Goal: Information Seeking & Learning: Learn about a topic

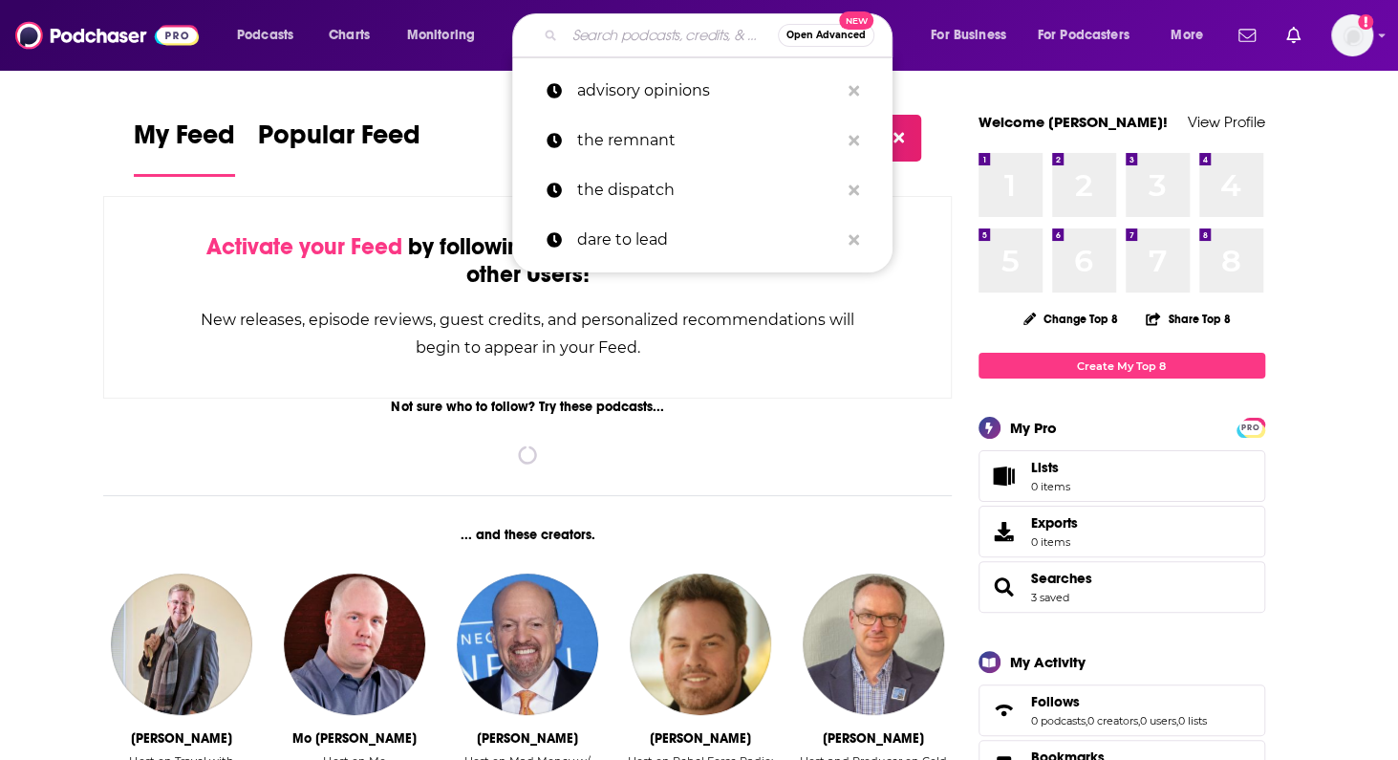
click at [668, 36] on input "Search podcasts, credits, & more..." at bounding box center [671, 35] width 213 height 31
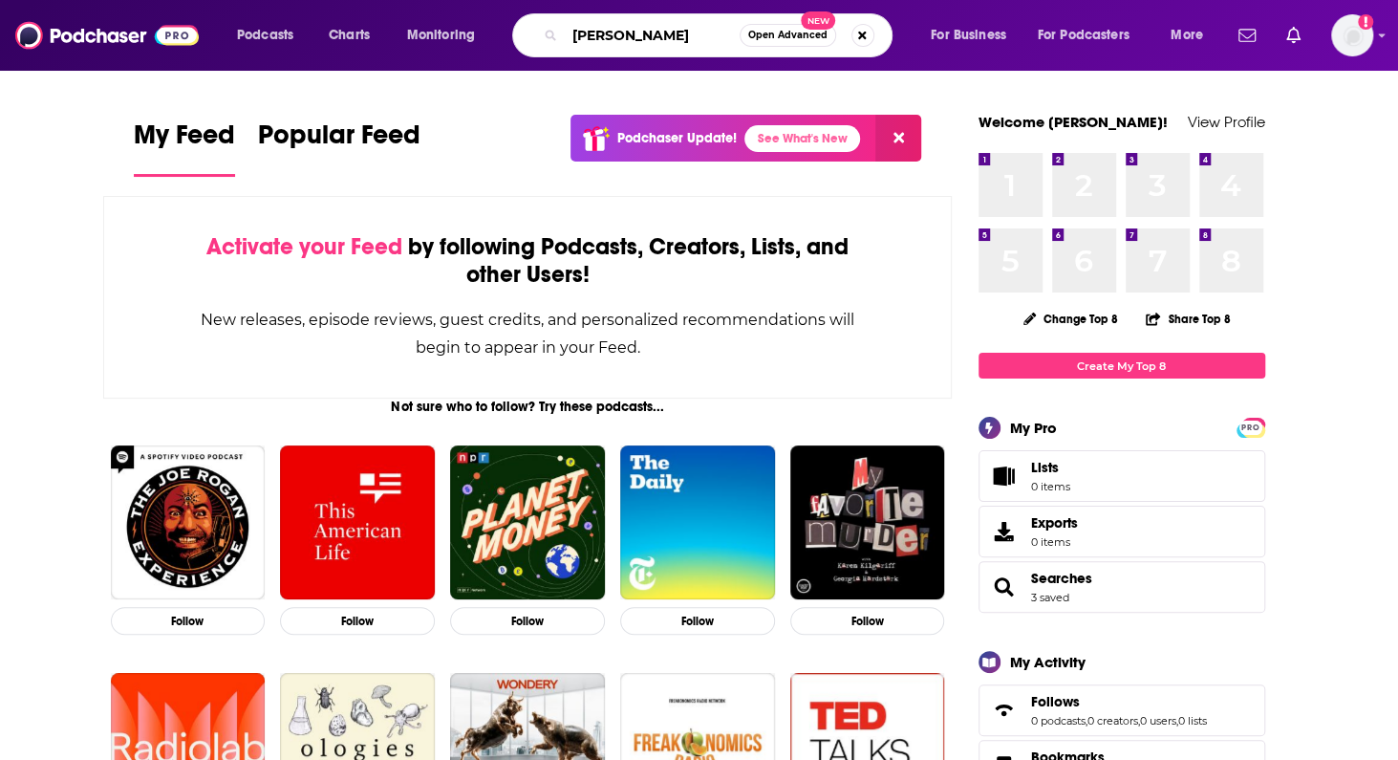
click at [688, 33] on input "[PERSON_NAME]" at bounding box center [652, 35] width 175 height 31
type input "[PERSON_NAME] [PERSON_NAME]"
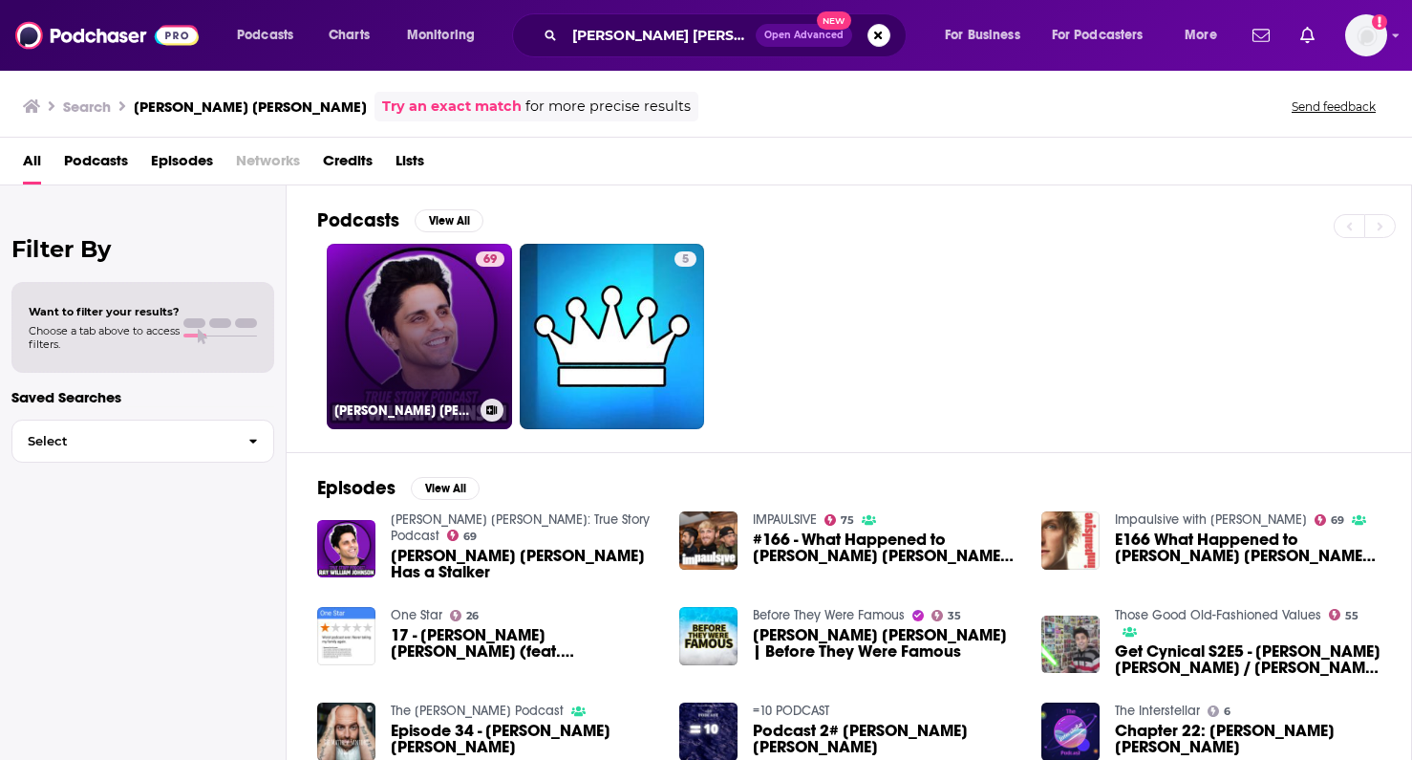
click at [445, 389] on link "69 [PERSON_NAME] [PERSON_NAME]: True Story Podcast" at bounding box center [419, 336] width 185 height 185
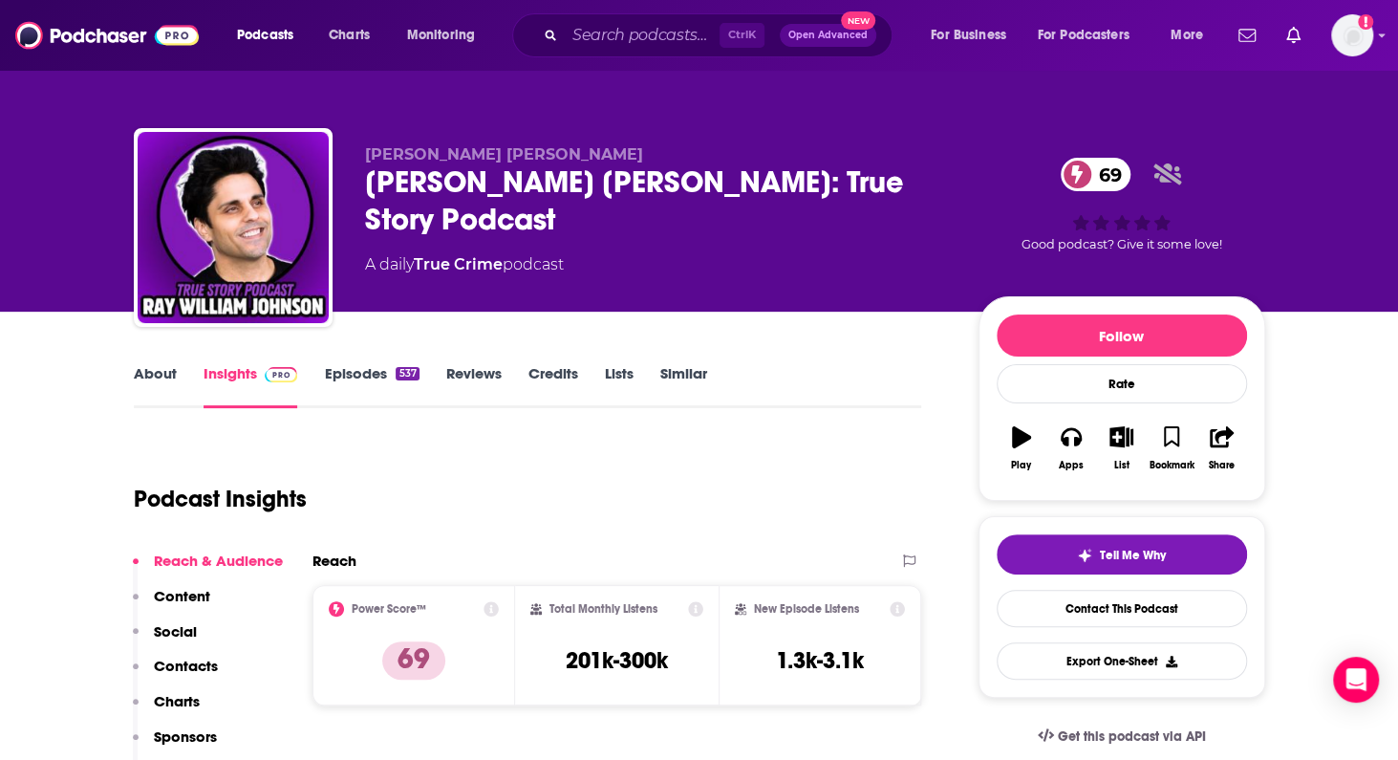
click at [359, 374] on link "Episodes 537" at bounding box center [371, 386] width 95 height 44
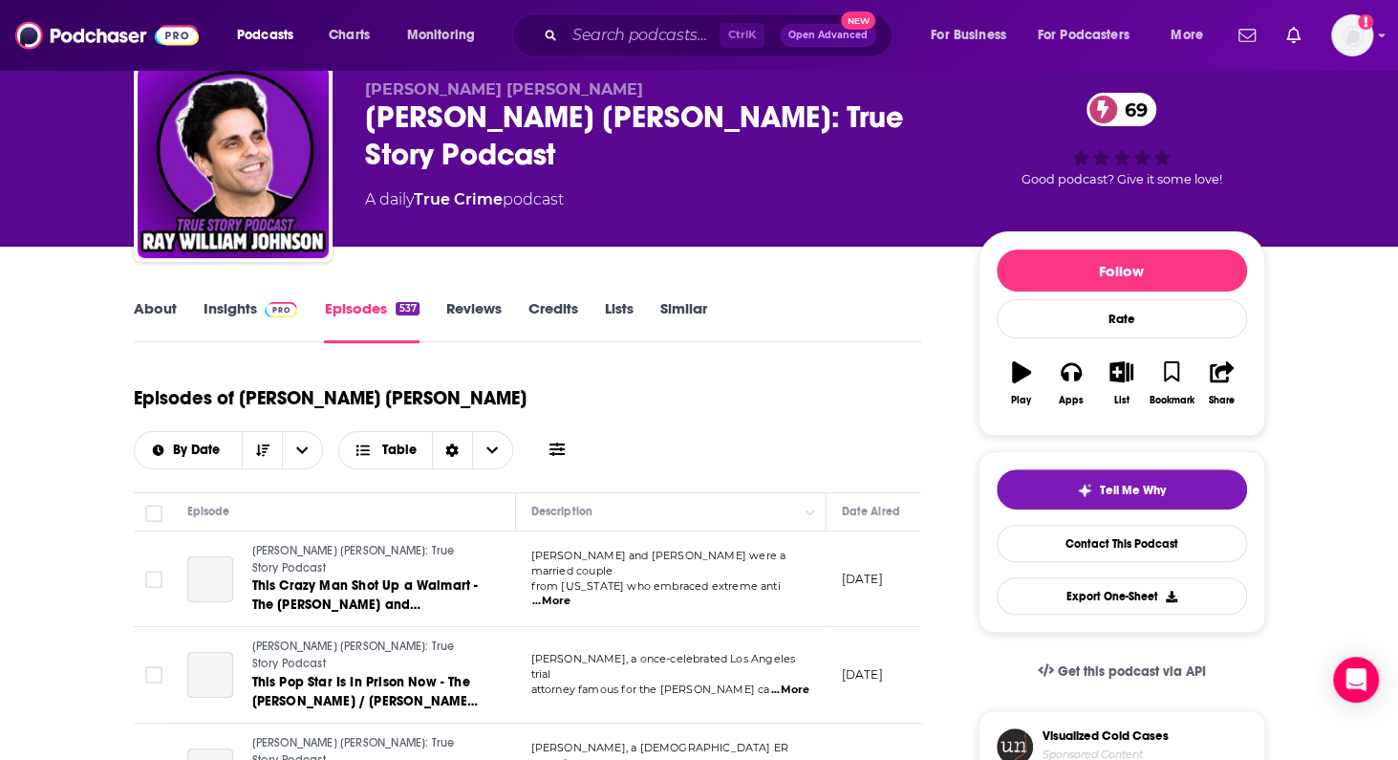
scroll to position [96, 0]
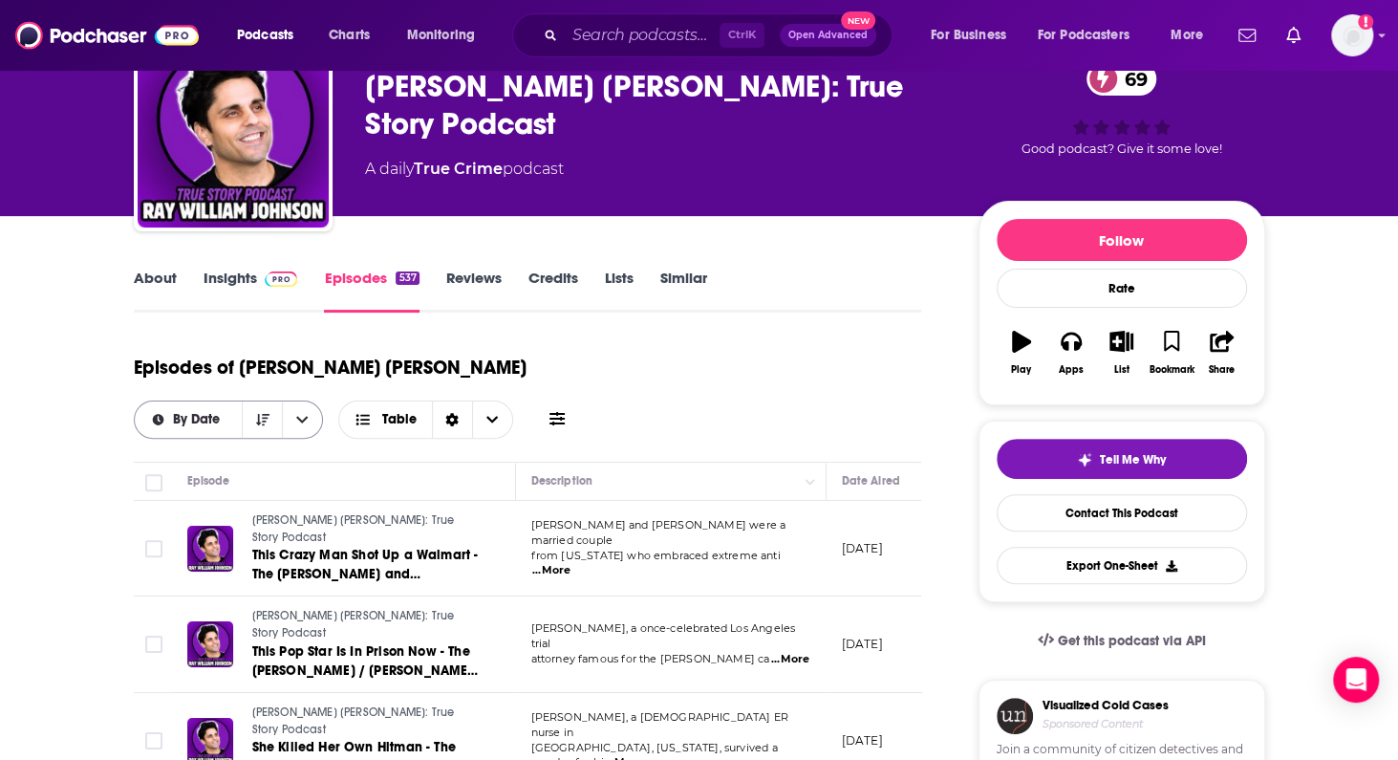
click at [308, 413] on icon "open menu" at bounding box center [301, 419] width 11 height 13
click at [308, 413] on icon "close menu" at bounding box center [301, 419] width 11 height 13
click at [322, 401] on button "open menu" at bounding box center [302, 419] width 40 height 36
click at [324, 470] on div "By Rating" at bounding box center [229, 486] width 190 height 32
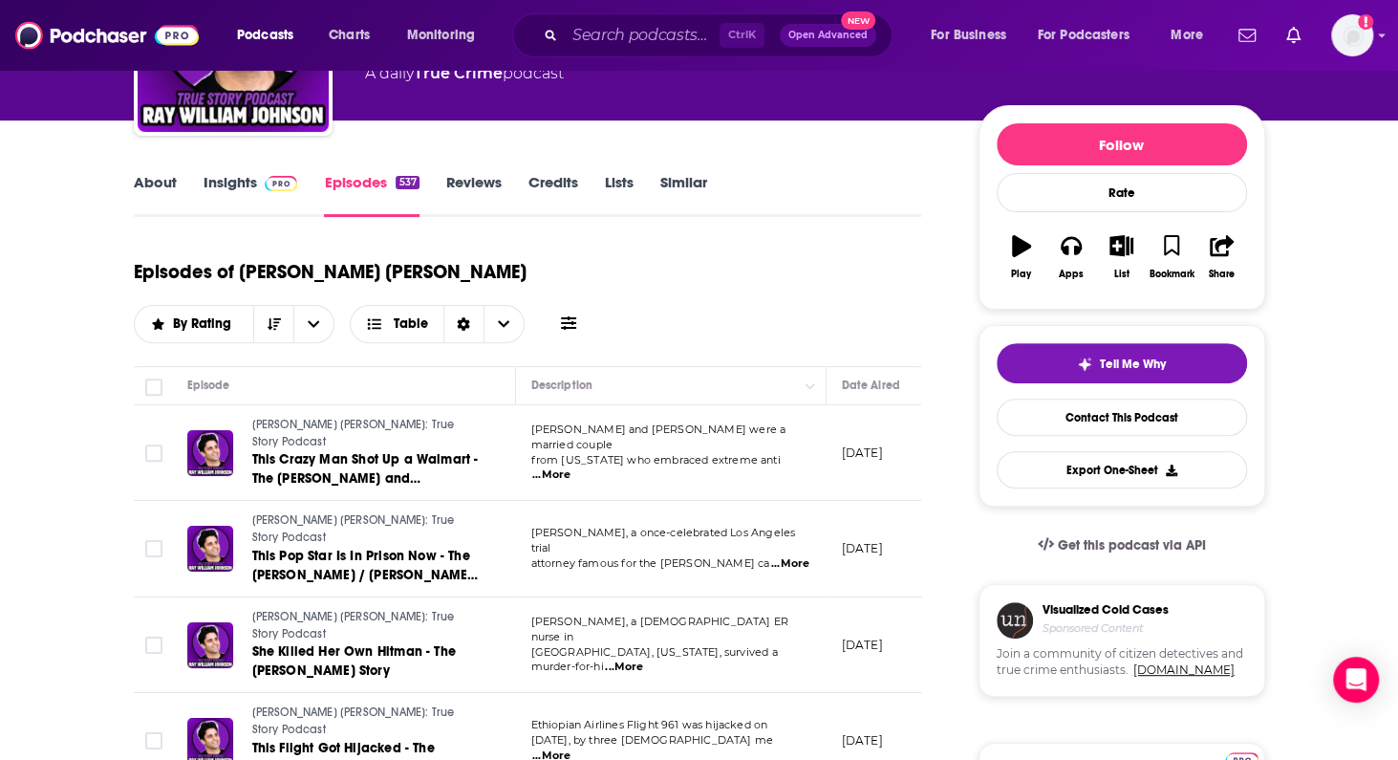
scroll to position [287, 0]
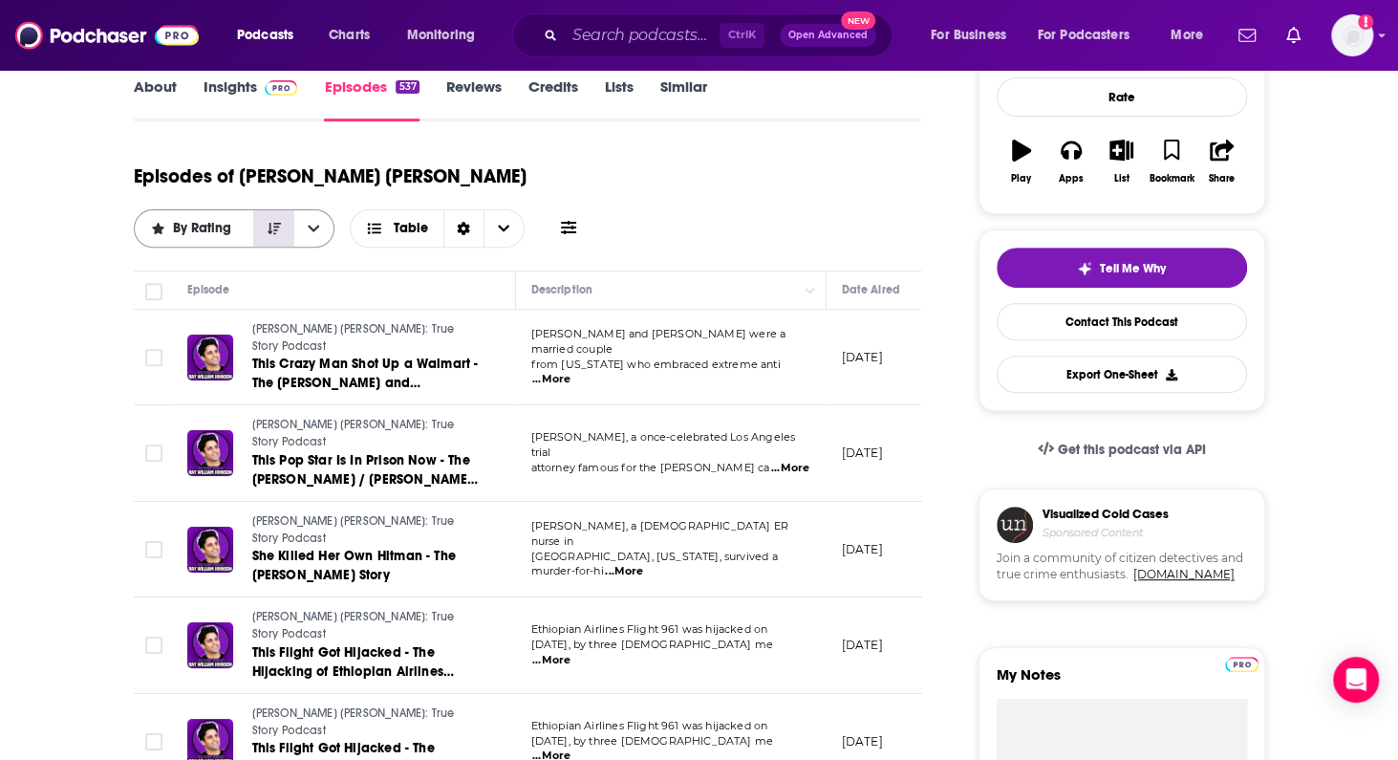
click at [281, 222] on icon "Sort Direction" at bounding box center [274, 228] width 13 height 13
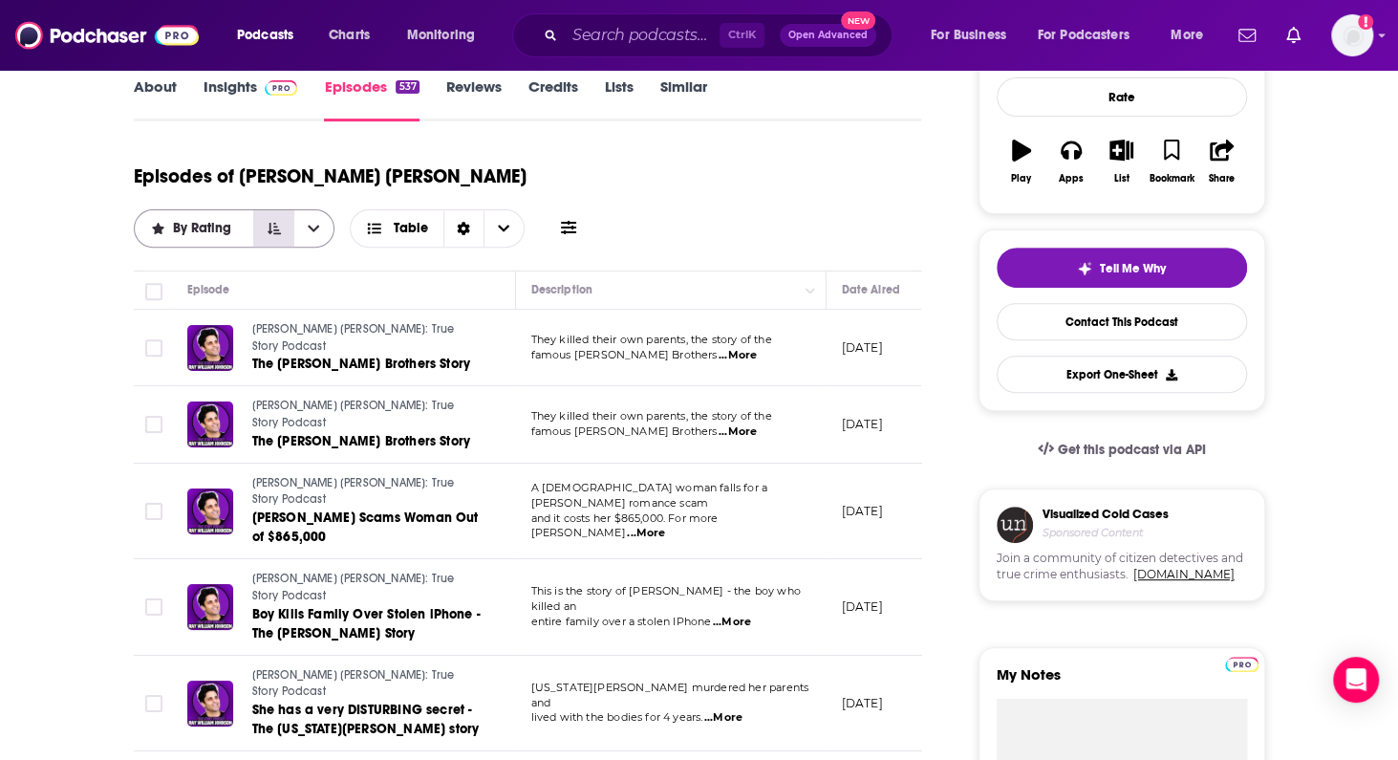
click at [281, 222] on icon "Sort Direction" at bounding box center [274, 228] width 13 height 13
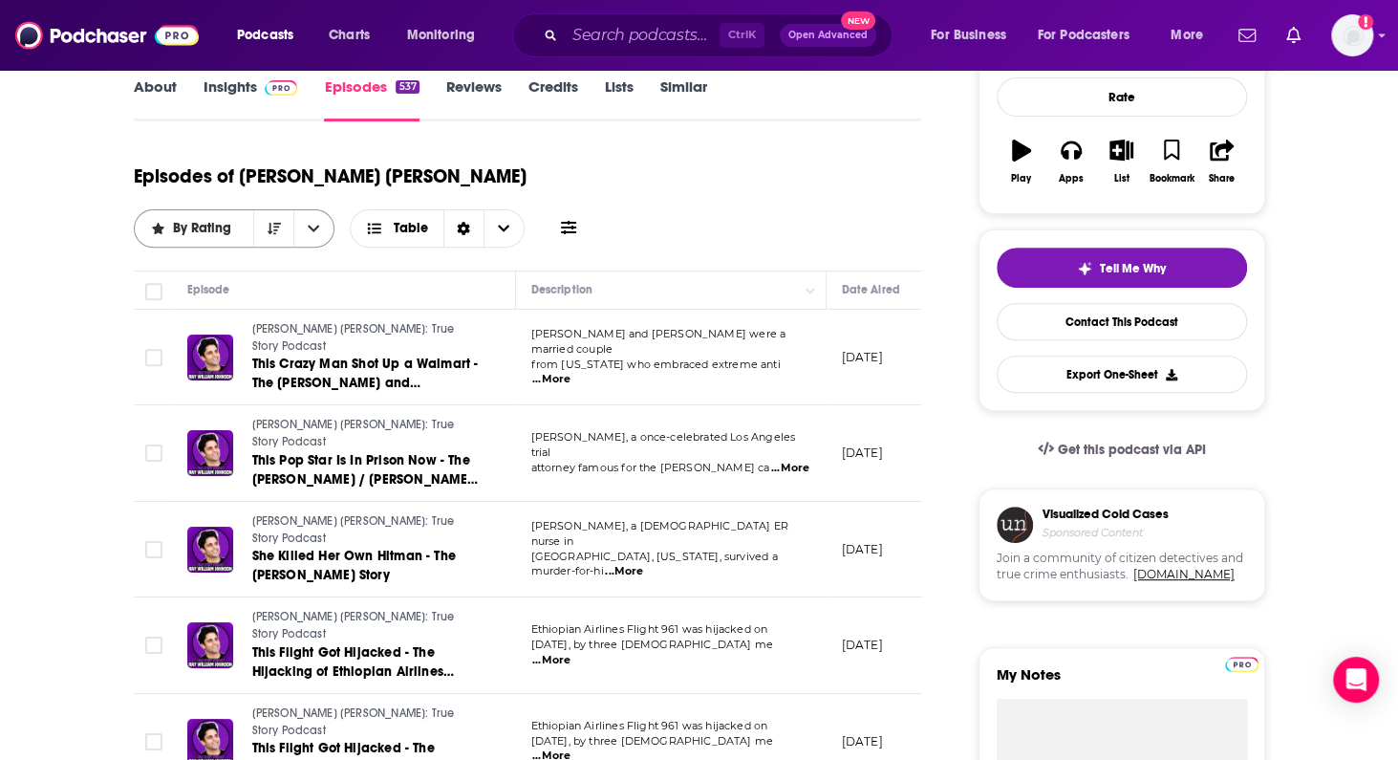
click at [238, 222] on span "By Rating" at bounding box center [205, 228] width 65 height 13
click at [428, 222] on span "Table" at bounding box center [411, 228] width 34 height 13
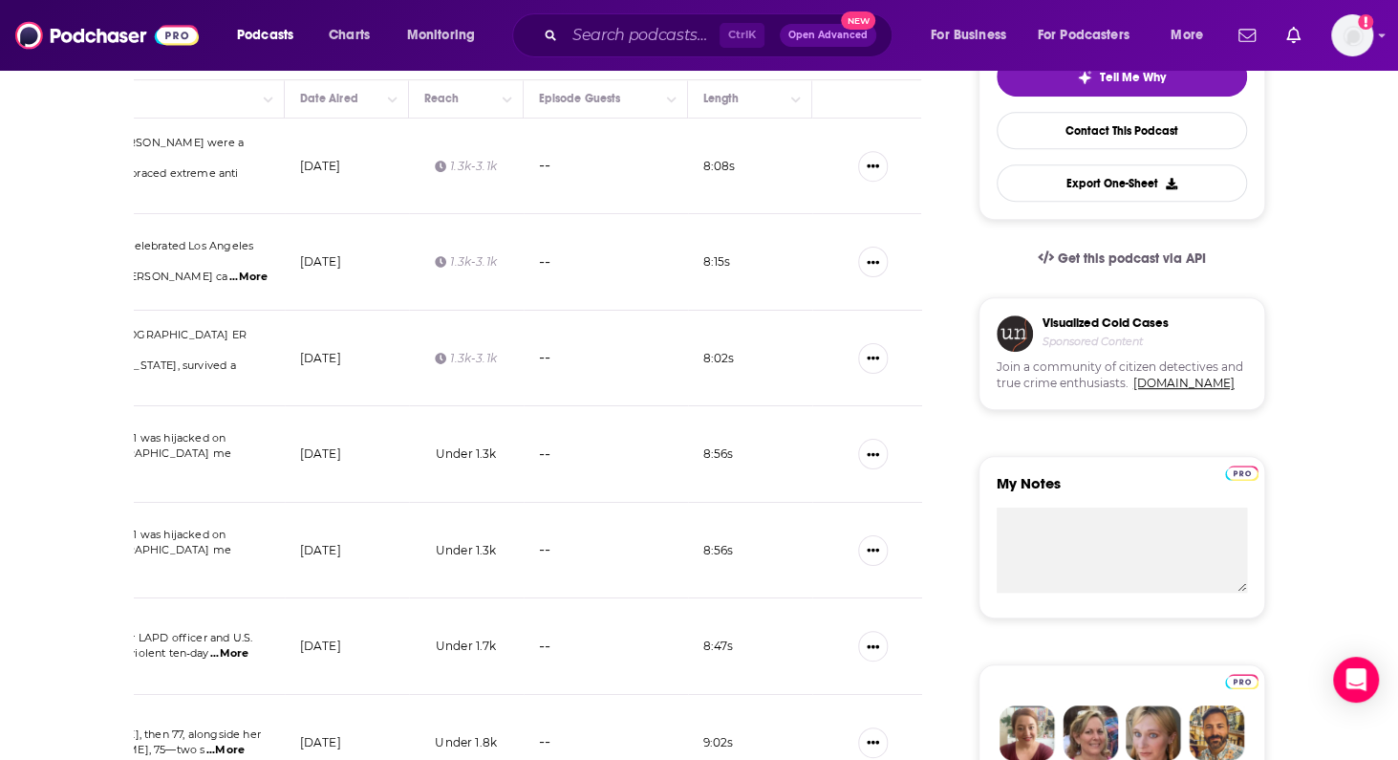
scroll to position [382, 0]
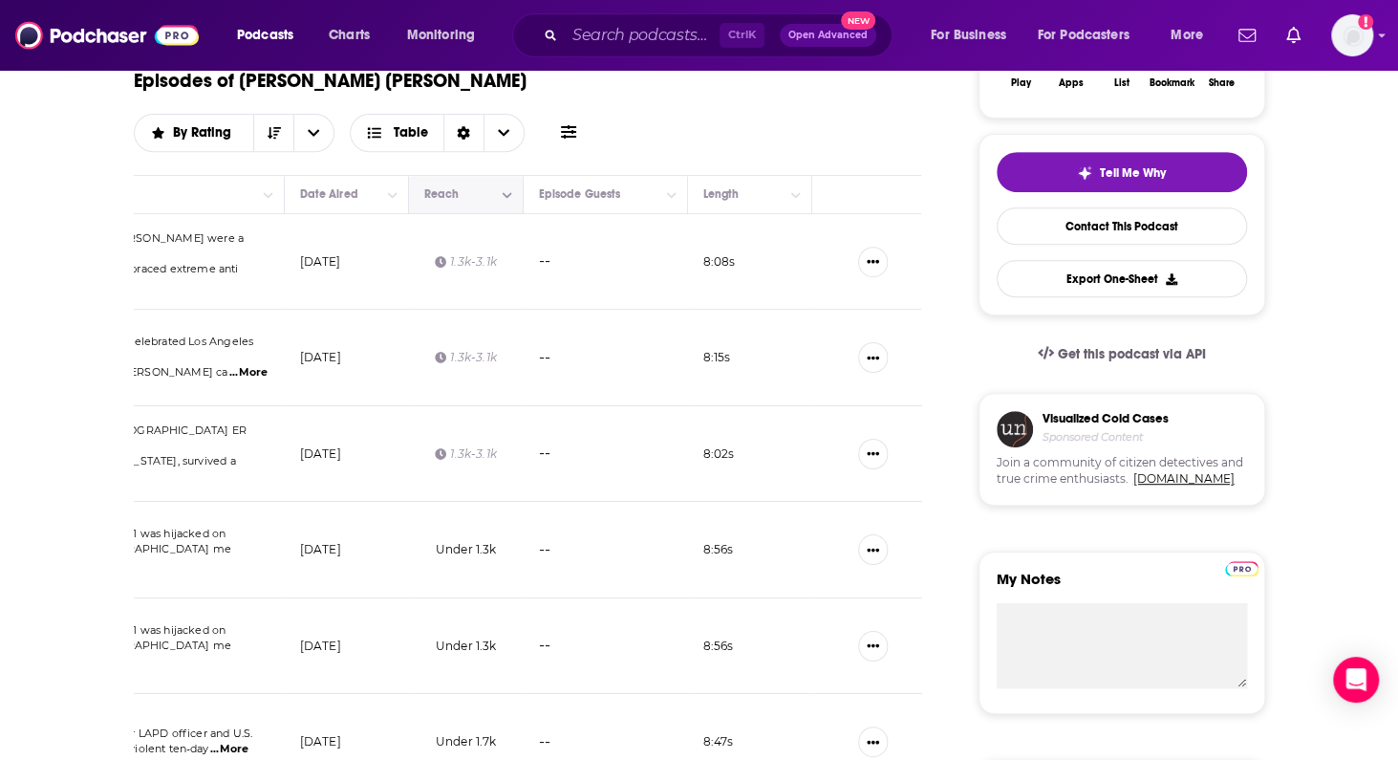
click at [499, 183] on button "Column Actions" at bounding box center [507, 194] width 23 height 23
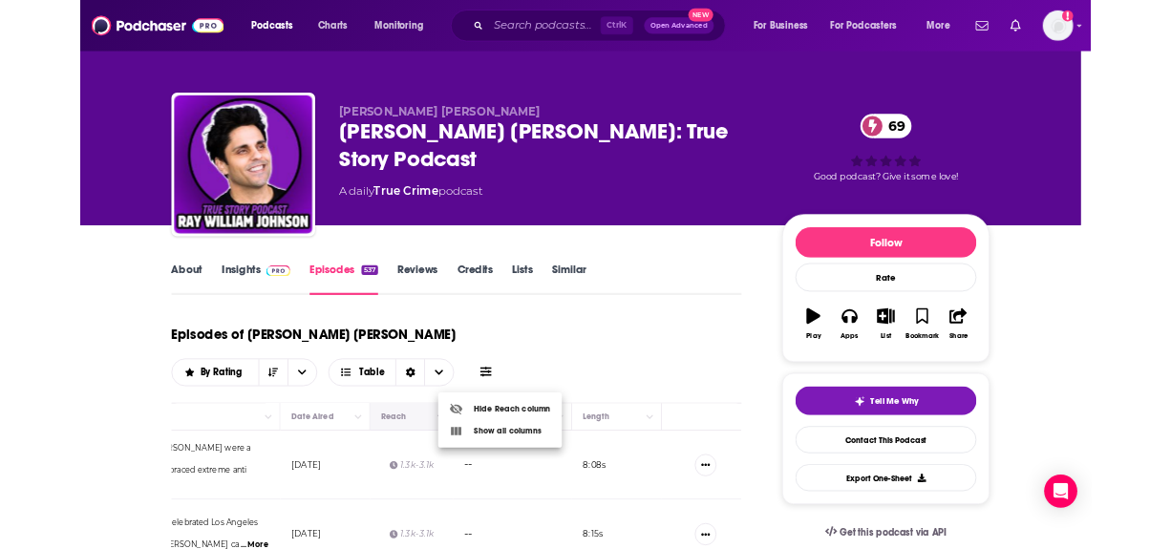
scroll to position [0, 0]
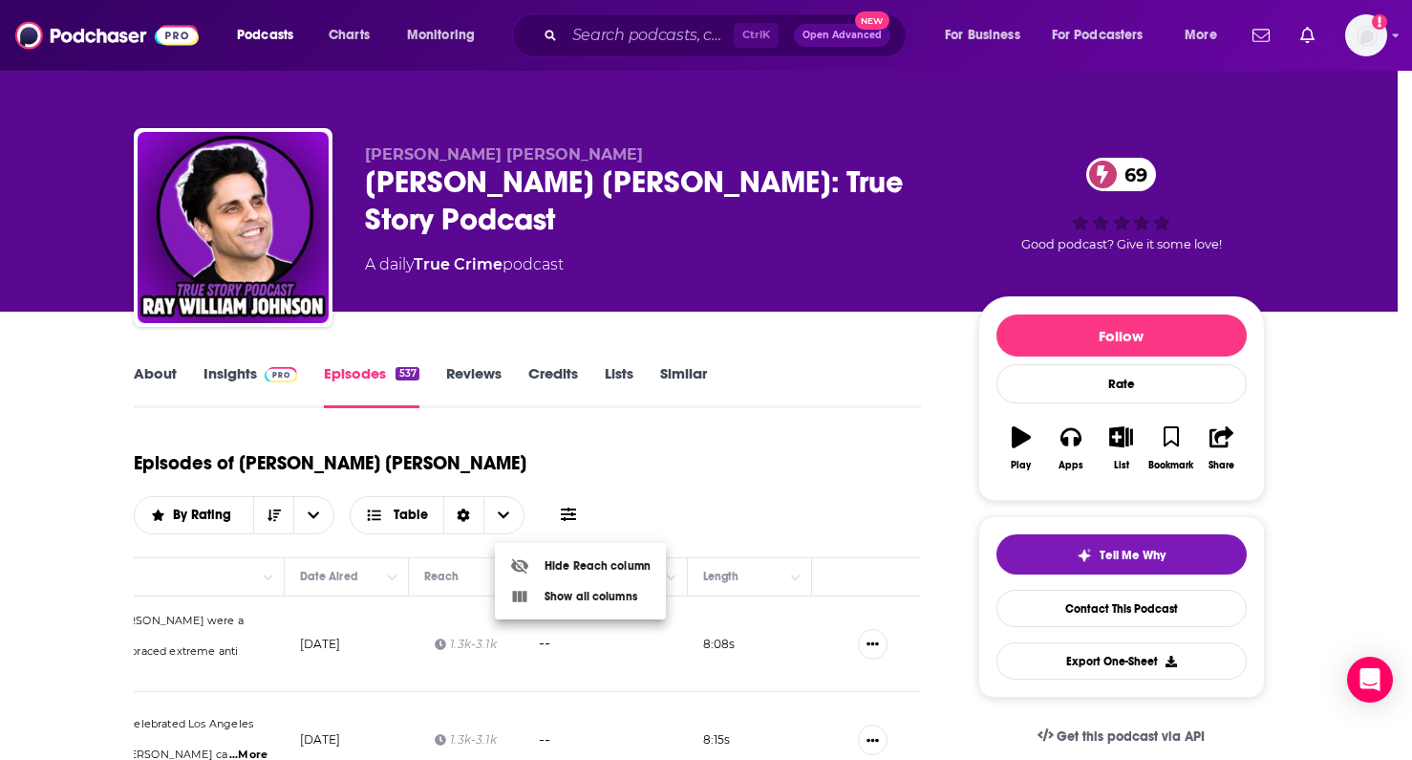
click at [917, 502] on div at bounding box center [706, 380] width 1412 height 760
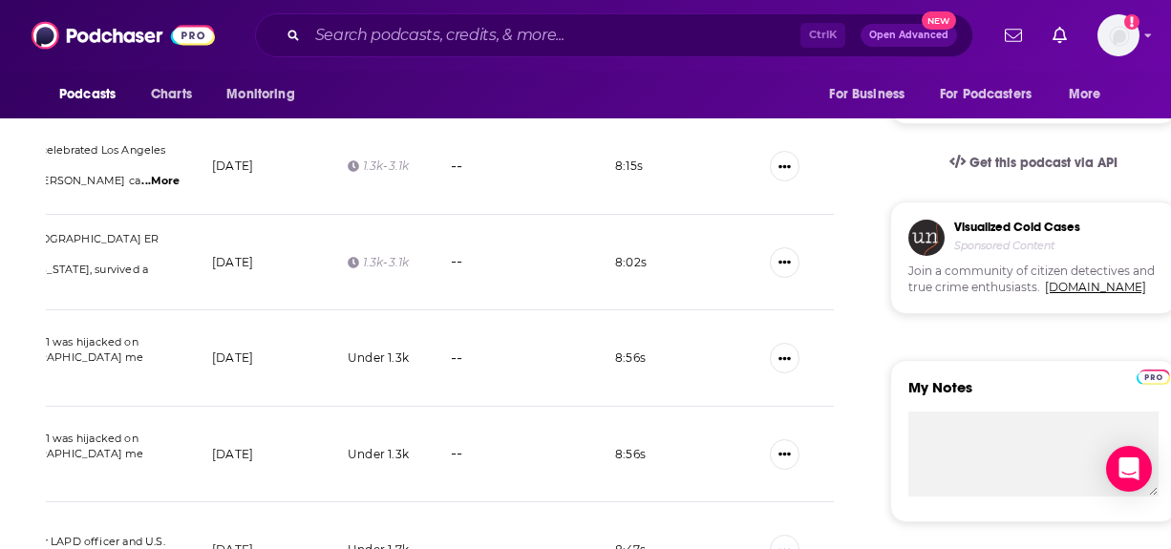
scroll to position [96, 0]
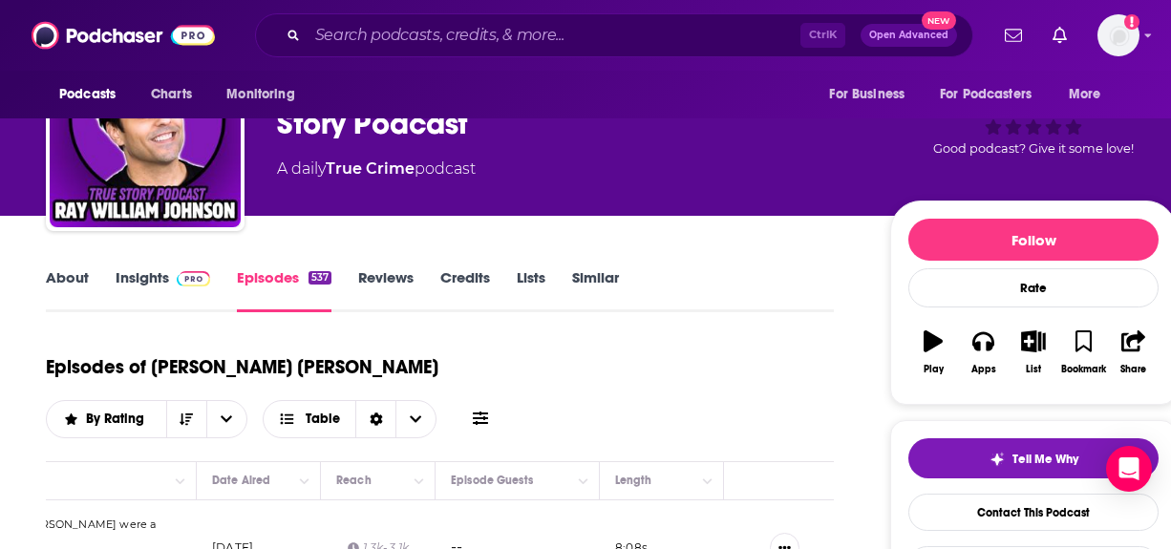
click at [63, 274] on link "About" at bounding box center [67, 290] width 43 height 44
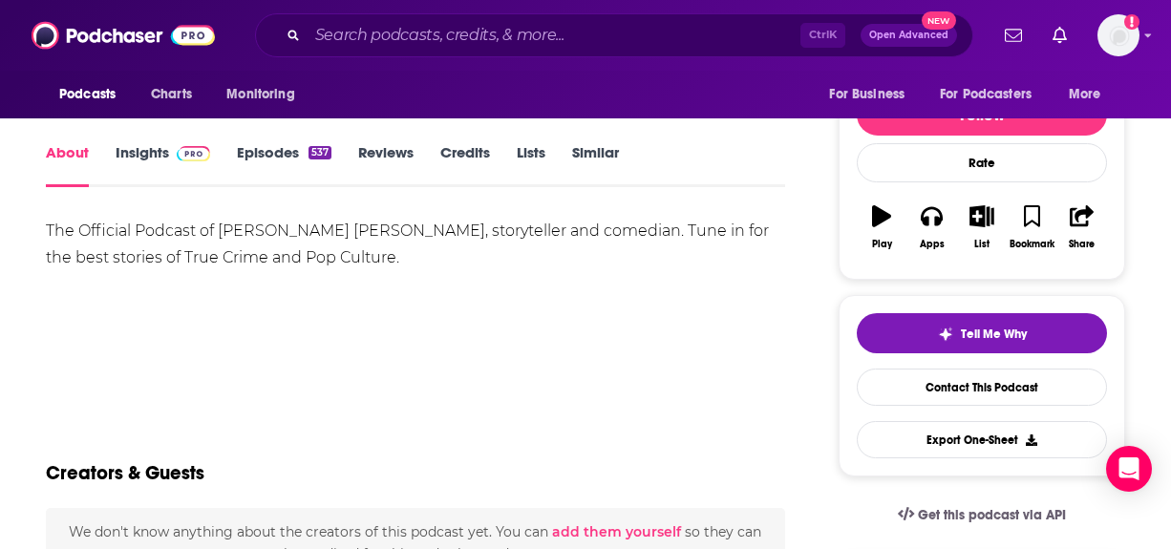
scroll to position [191, 0]
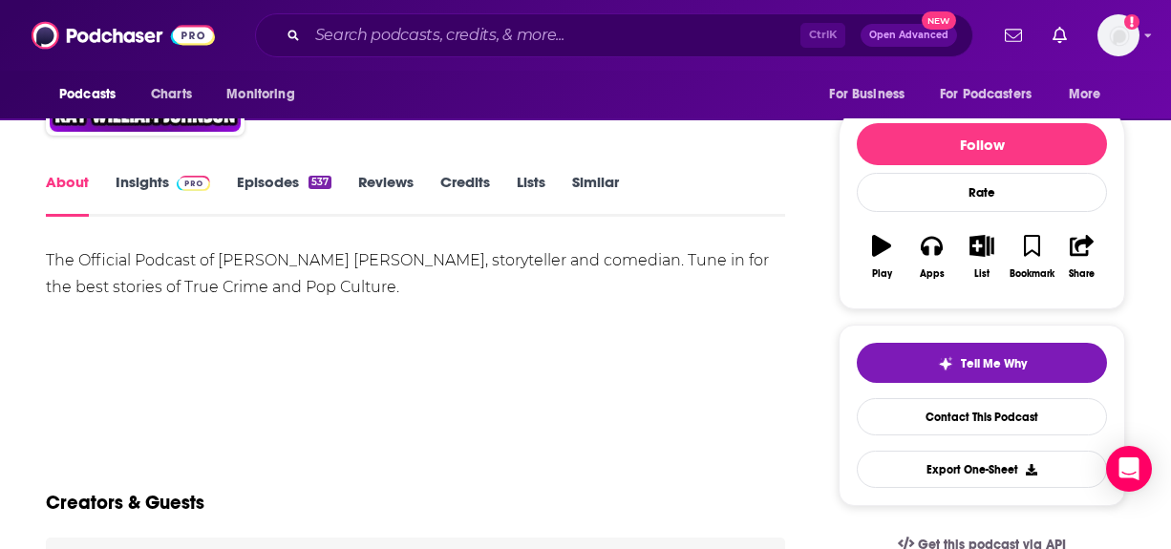
click at [149, 182] on link "Insights" at bounding box center [163, 195] width 95 height 44
